Goal: Task Accomplishment & Management: Use online tool/utility

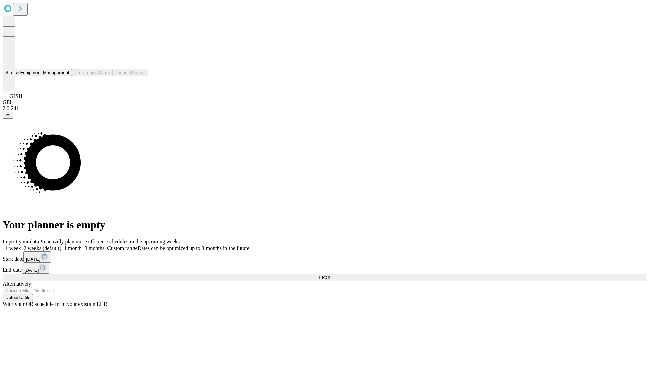
click at [65, 76] on button "Staff & Equipment Management" at bounding box center [37, 72] width 69 height 7
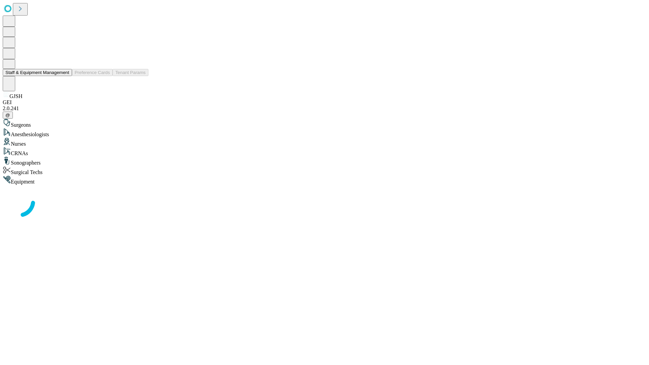
click at [65, 76] on button "Staff & Equipment Management" at bounding box center [37, 72] width 69 height 7
